Goal: Transaction & Acquisition: Purchase product/service

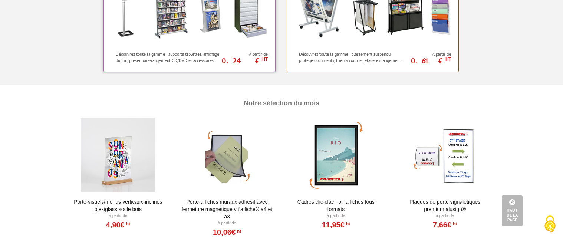
scroll to position [779, 0]
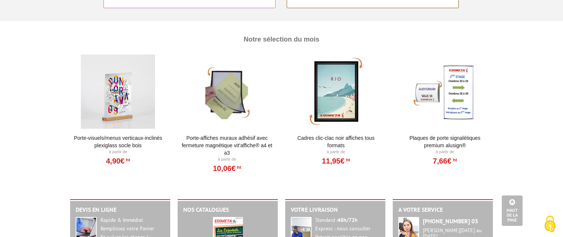
click at [234, 107] on div at bounding box center [227, 92] width 92 height 74
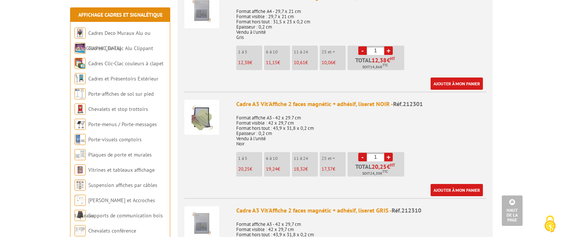
scroll to position [445, 0]
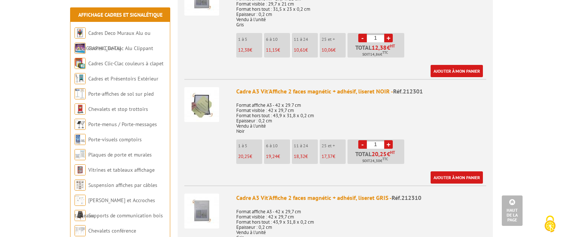
click at [274, 154] on li "6 à 10 19,24 €" at bounding box center [277, 151] width 26 height 24
click at [250, 153] on span "19,24" at bounding box center [243, 156] width 11 height 6
click at [389, 140] on link "+" at bounding box center [388, 144] width 9 height 9
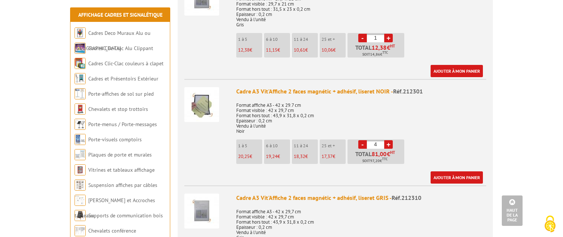
click at [389, 140] on link "+" at bounding box center [388, 144] width 9 height 9
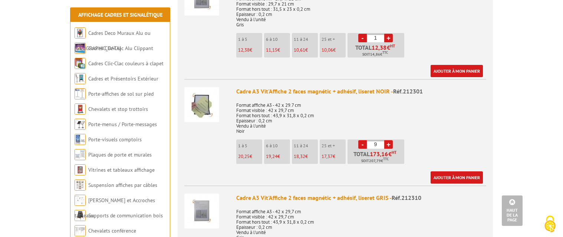
click at [388, 140] on link "+" at bounding box center [388, 144] width 9 height 9
click at [363, 140] on link "-" at bounding box center [362, 144] width 9 height 9
type input "10"
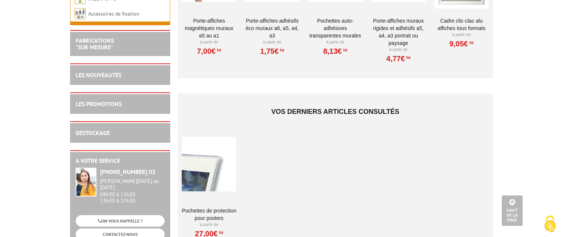
scroll to position [853, 0]
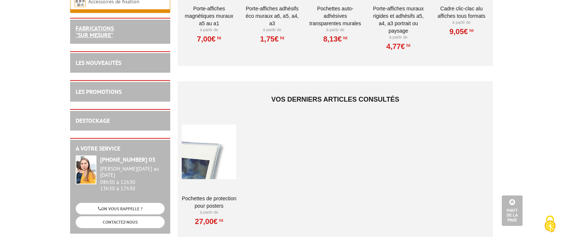
click at [110, 31] on link "FABRICATIONS "Sur Mesure"" at bounding box center [95, 31] width 38 height 14
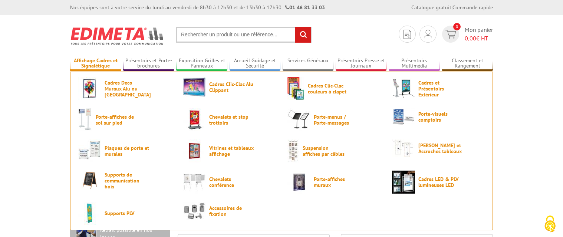
click at [76, 60] on link "Affichage Cadres et Signalétique" at bounding box center [95, 63] width 51 height 12
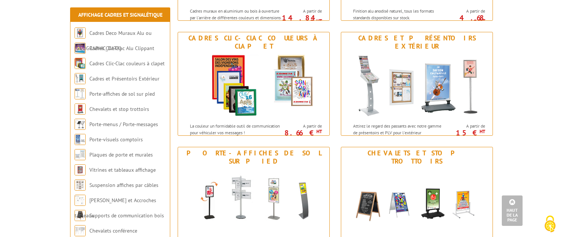
scroll to position [185, 0]
